Goal: Information Seeking & Learning: Find specific fact

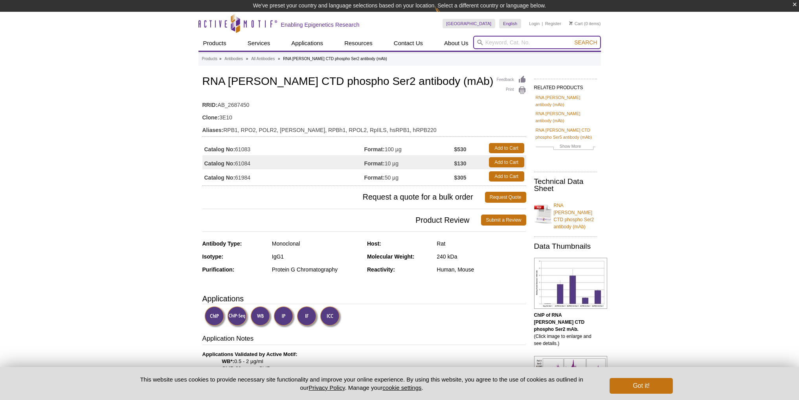
click at [486, 40] on input "search" at bounding box center [537, 42] width 128 height 13
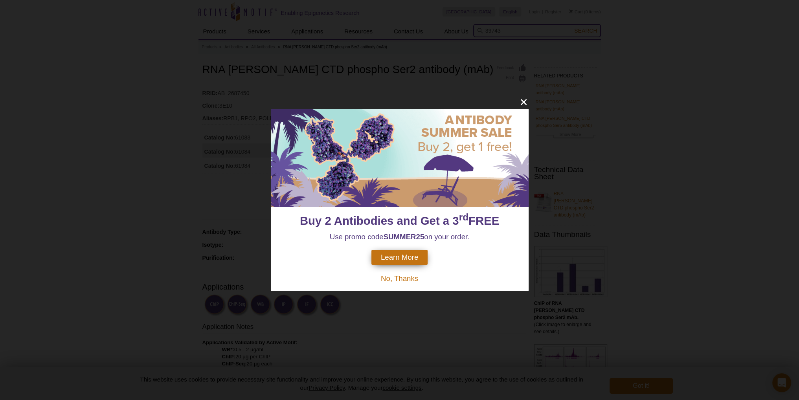
type input "39743"
click at [572, 27] on button "Search" at bounding box center [586, 30] width 28 height 7
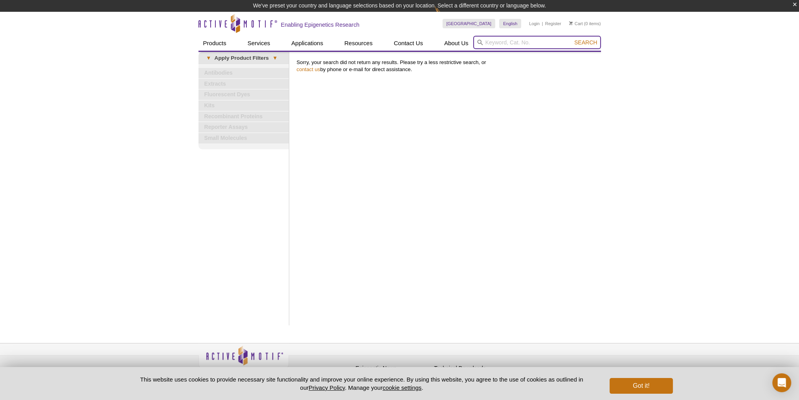
click at [513, 44] on input "search" at bounding box center [537, 42] width 128 height 13
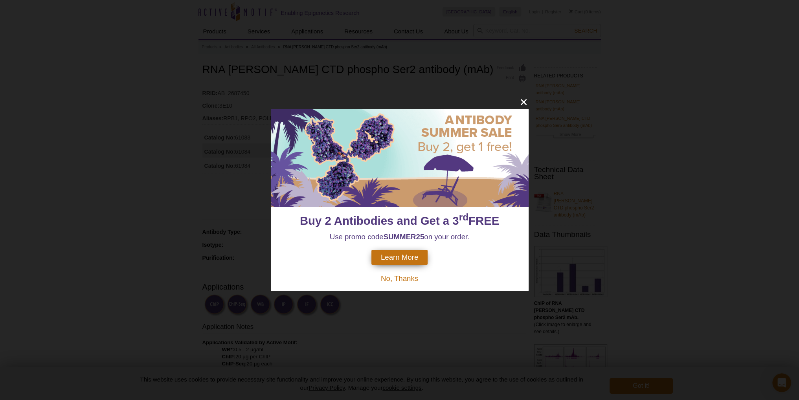
click at [677, 182] on div "Buy 2 Antibodies and Get a 3 rd FREE Use promo code SUMMER25 on your order. Lea…" at bounding box center [399, 200] width 799 height 400
